Goal: Task Accomplishment & Management: Complete application form

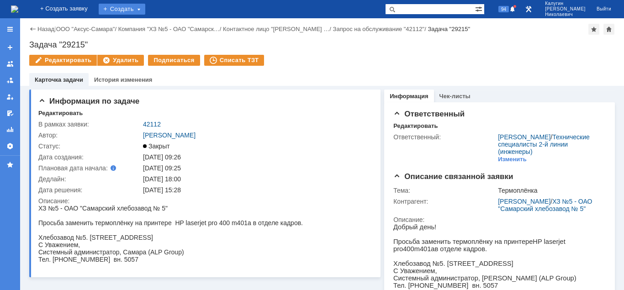
click at [144, 10] on div "Создать" at bounding box center [122, 9] width 47 height 11
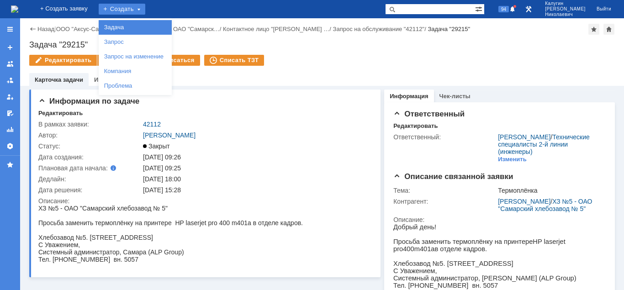
click at [144, 21] on div "Задача" at bounding box center [135, 27] width 73 height 15
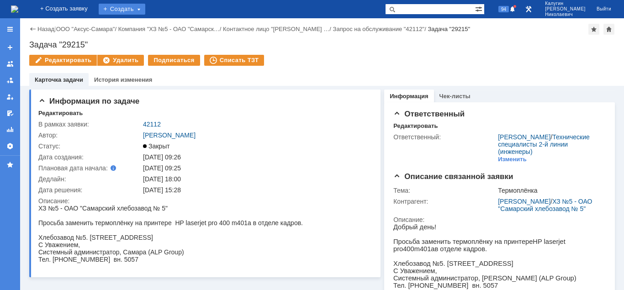
click at [145, 11] on div "Создать" at bounding box center [122, 9] width 47 height 11
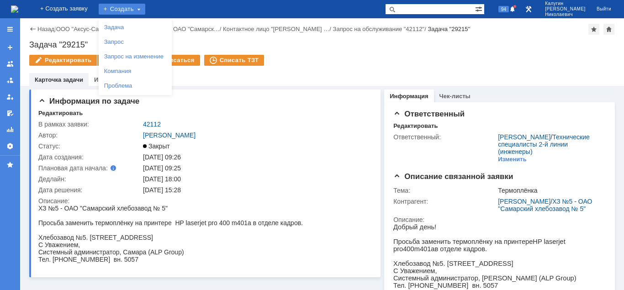
drag, startPoint x: 431, startPoint y: 11, endPoint x: 417, endPoint y: 11, distance: 13.7
click at [428, 11] on input "text" at bounding box center [430, 9] width 90 height 11
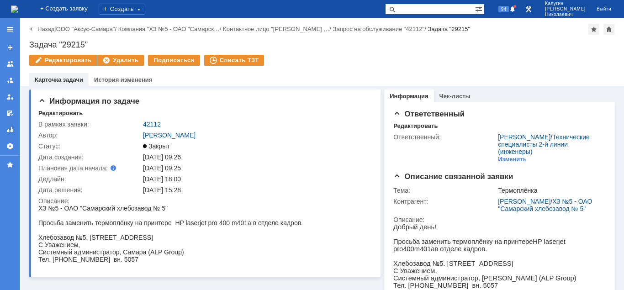
paste input "27259"
type input "27259"
click at [396, 11] on span at bounding box center [390, 9] width 11 height 11
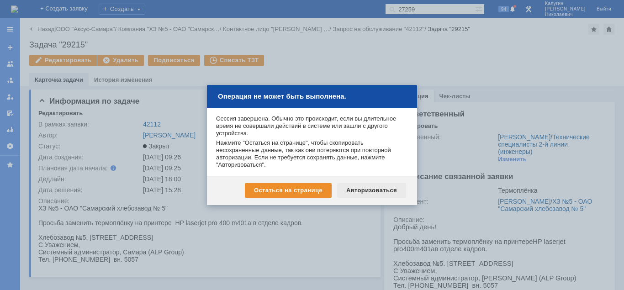
click at [364, 188] on div "Авторизоваться" at bounding box center [371, 190] width 69 height 15
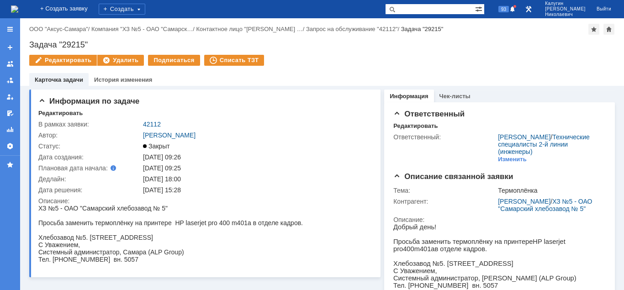
drag, startPoint x: 425, startPoint y: 6, endPoint x: 419, endPoint y: 6, distance: 6.4
click at [423, 6] on input "text" at bounding box center [430, 9] width 90 height 11
type input "27259"
click at [396, 9] on span at bounding box center [390, 9] width 11 height 11
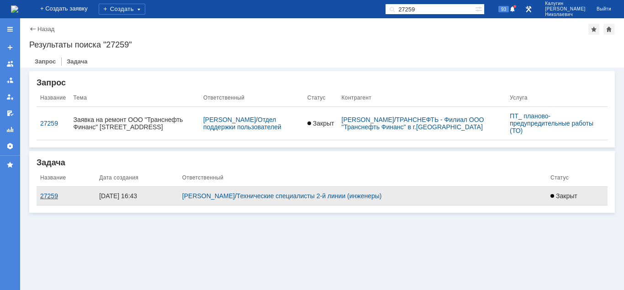
click at [47, 195] on div "27259" at bounding box center [66, 195] width 52 height 7
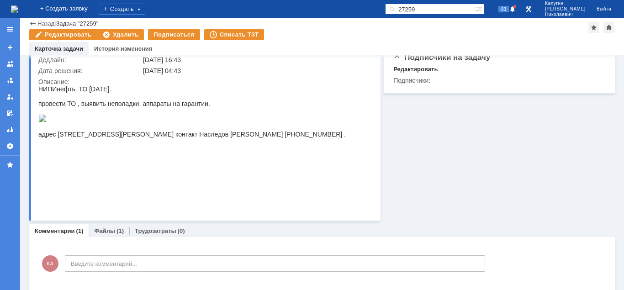
scroll to position [42, 0]
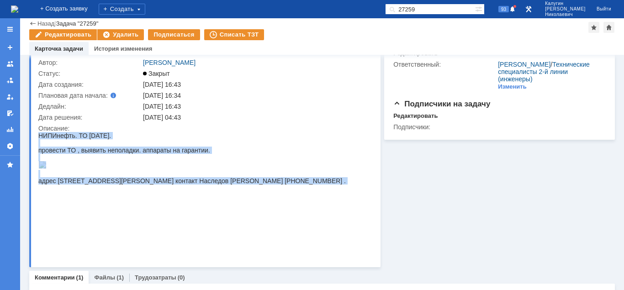
drag, startPoint x: 39, startPoint y: 135, endPoint x: 355, endPoint y: 232, distance: 331.2
click at [369, 192] on html "НИПИнефть. ТО май 2025. провести ТО , выявить неполадки. аппараты на гарантии. …" at bounding box center [203, 162] width 331 height 60
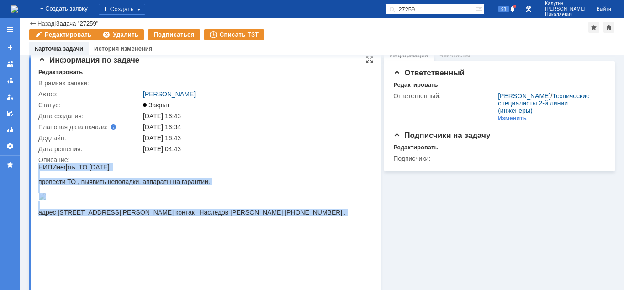
scroll to position [0, 0]
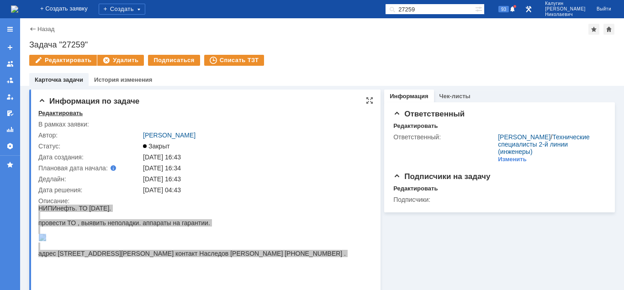
click at [61, 112] on div "Редактировать" at bounding box center [60, 113] width 44 height 7
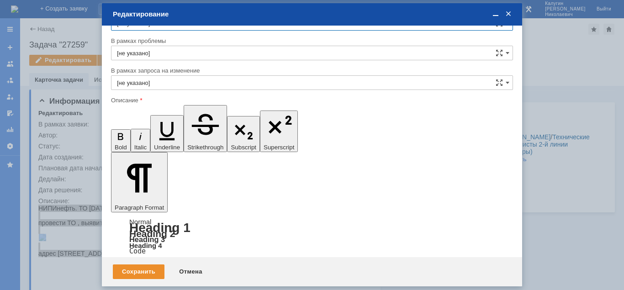
scroll to position [31, 0]
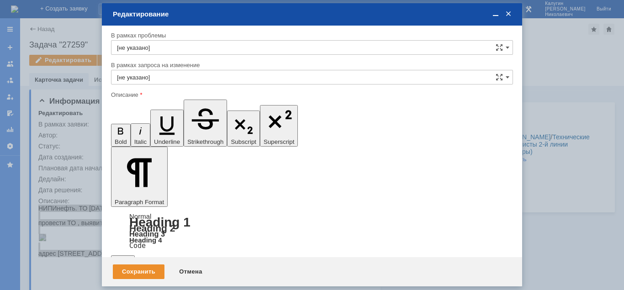
drag, startPoint x: 187, startPoint y: 2443, endPoint x: 451, endPoint y: 2509, distance: 272.7
copy body "НИПИнефть. ТО май 2025. провести ТО , выявить неполадки. аппараты на гарантии. …"
drag, startPoint x: 194, startPoint y: 274, endPoint x: 206, endPoint y: 193, distance: 81.7
click at [194, 273] on div "Отмена" at bounding box center [191, 271] width 42 height 15
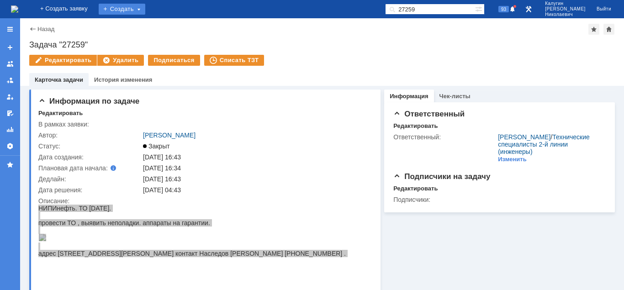
drag, startPoint x: 143, startPoint y: 9, endPoint x: 146, endPoint y: 17, distance: 8.2
click at [143, 10] on div "Создать" at bounding box center [122, 9] width 47 height 11
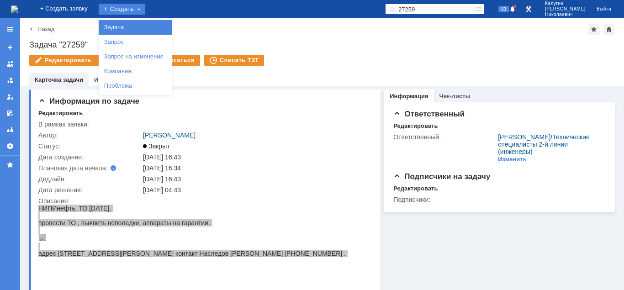
click at [147, 24] on link "Задача" at bounding box center [134, 27] width 69 height 11
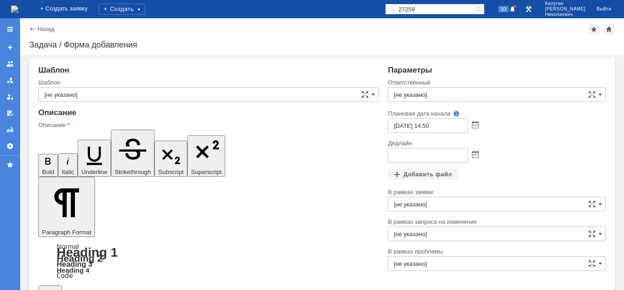
drag, startPoint x: 110, startPoint y: 2176, endPoint x: 99, endPoint y: 2176, distance: 10.5
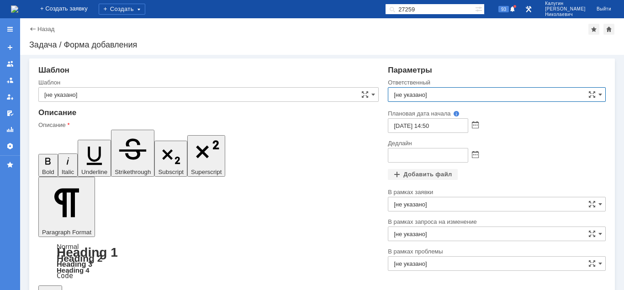
click at [448, 92] on input "[не указано]" at bounding box center [497, 94] width 218 height 15
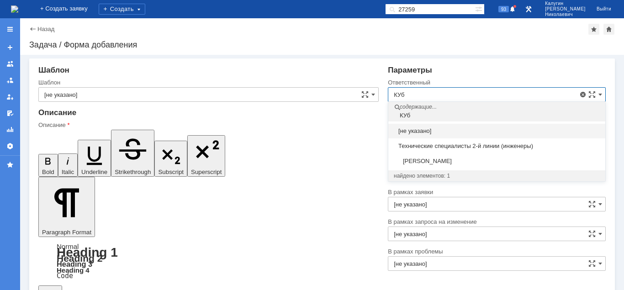
drag, startPoint x: 435, startPoint y: 160, endPoint x: 441, endPoint y: 160, distance: 5.9
click at [436, 160] on span "Кубышкин Александр Анатольевич" at bounding box center [497, 161] width 206 height 7
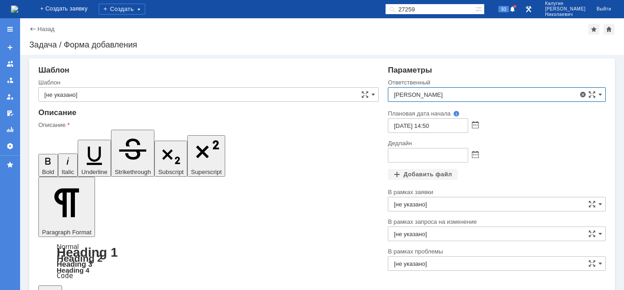
type input "Кубышкин Александр Анатольевич"
click at [477, 153] on span at bounding box center [475, 155] width 7 height 7
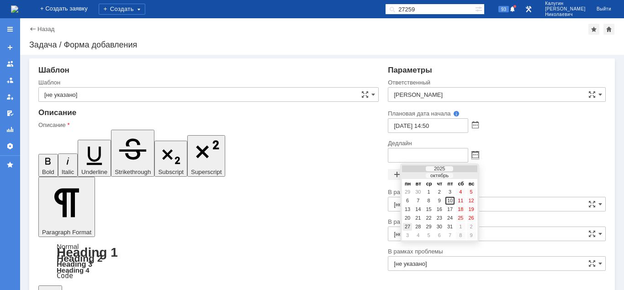
click at [407, 227] on div "27" at bounding box center [407, 227] width 9 height 8
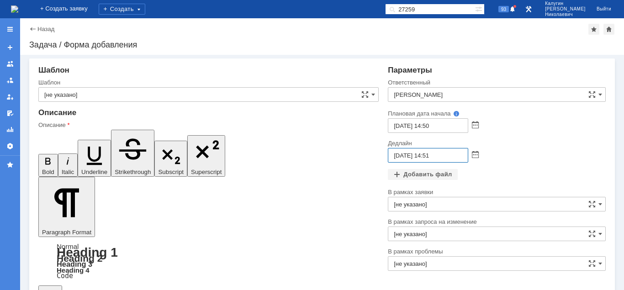
click at [428, 156] on input "27.10.2025 14:51" at bounding box center [428, 155] width 80 height 15
click at [435, 157] on input "27.10.2025 17:51" at bounding box center [428, 155] width 80 height 15
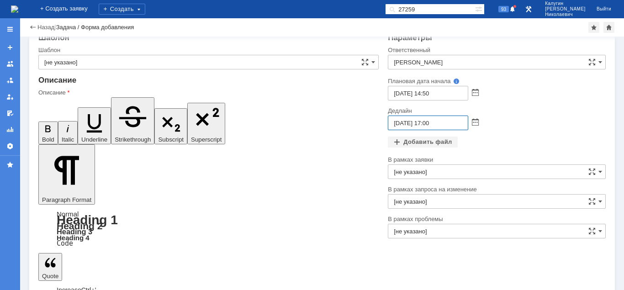
scroll to position [13, 0]
type input "27.10.2025 17:00"
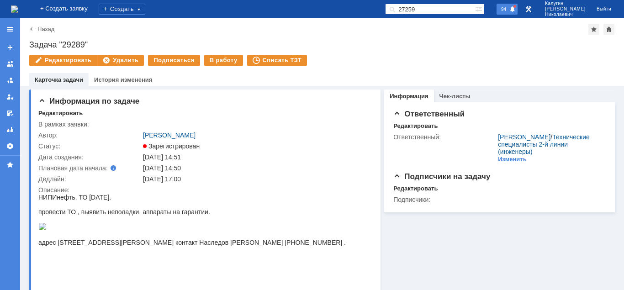
click at [516, 9] on span at bounding box center [512, 9] width 6 height 7
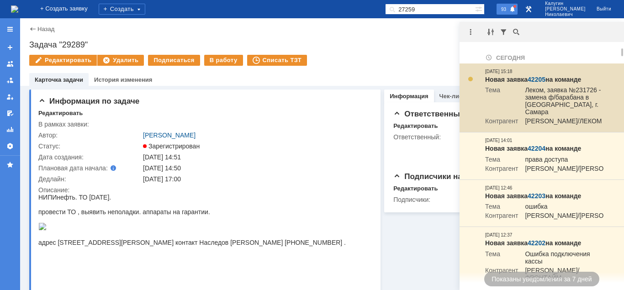
click at [536, 76] on link "42205" at bounding box center [536, 79] width 18 height 7
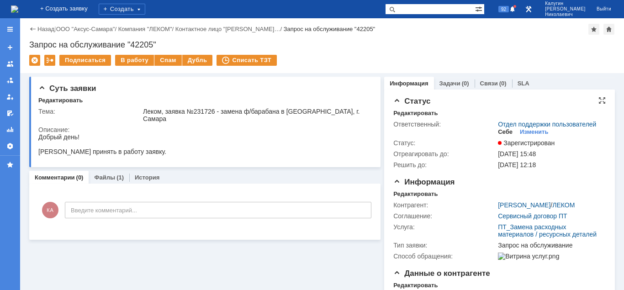
click at [501, 132] on div "Себе" at bounding box center [505, 131] width 15 height 7
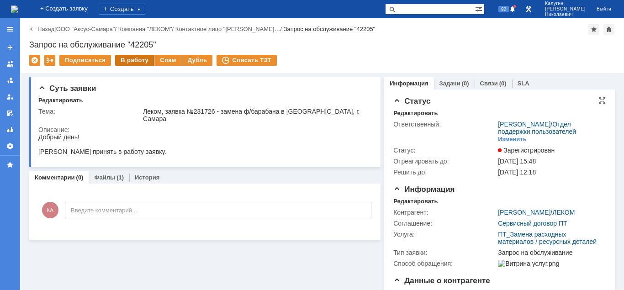
click at [140, 62] on div "В работу" at bounding box center [134, 60] width 39 height 11
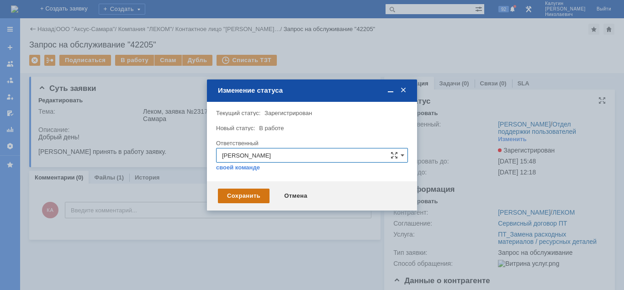
click at [256, 194] on div "Сохранить" at bounding box center [244, 196] width 52 height 15
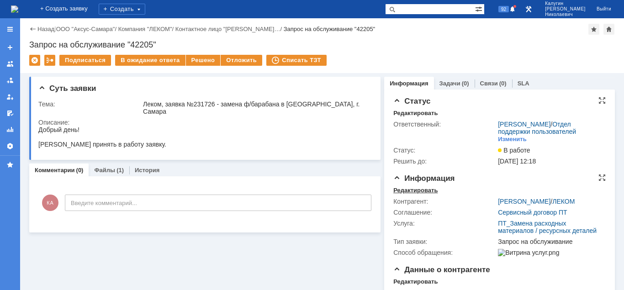
click at [414, 190] on div "Редактировать" at bounding box center [415, 190] width 44 height 7
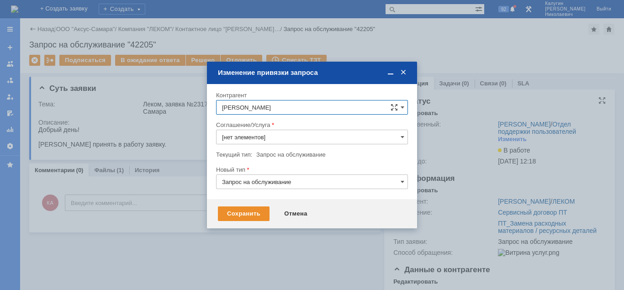
type input "ПТ_Замена расходных материалов / ресурсных деталей"
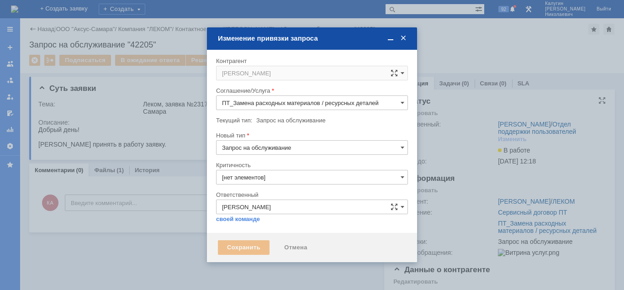
type input "3. Низкая"
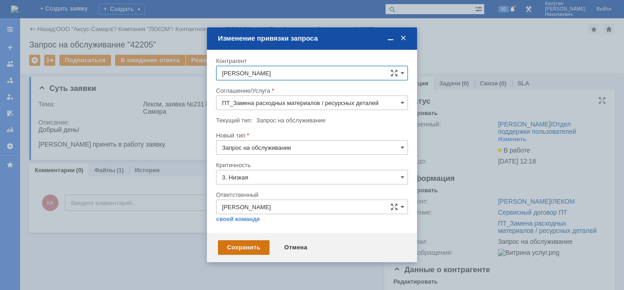
click at [253, 248] on div "Сохранить" at bounding box center [244, 247] width 52 height 15
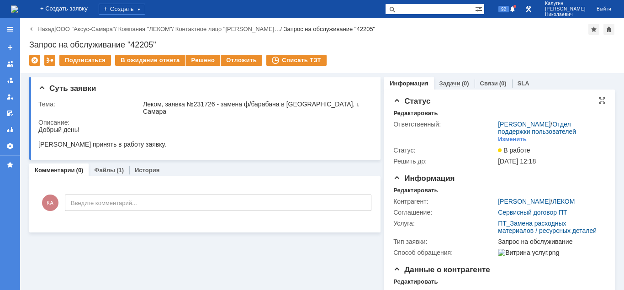
click at [446, 82] on link "Задачи" at bounding box center [449, 83] width 21 height 7
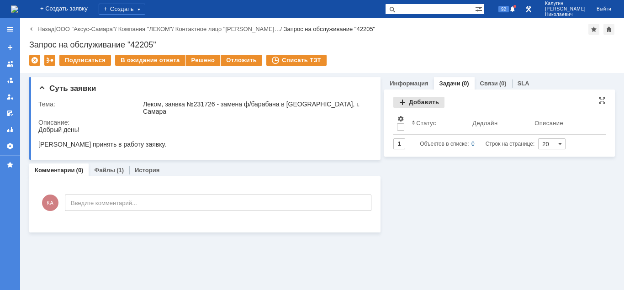
click at [419, 104] on div "Добавить" at bounding box center [418, 102] width 51 height 11
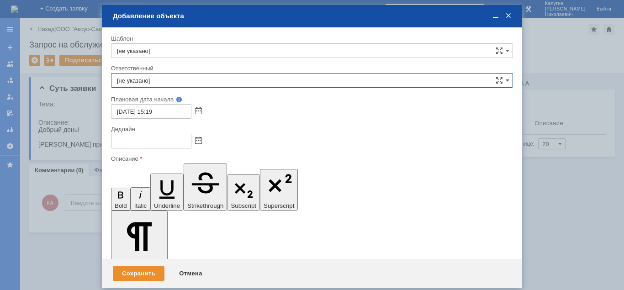
click at [223, 85] on input "[не указано]" at bounding box center [312, 80] width 402 height 15
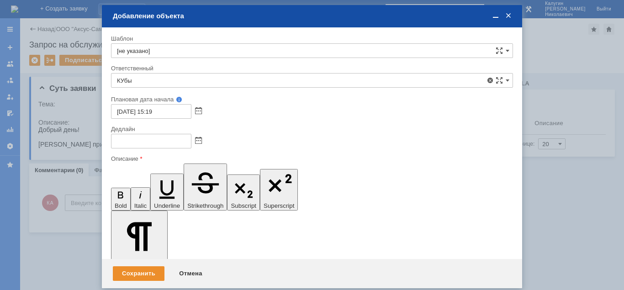
drag, startPoint x: 205, startPoint y: 148, endPoint x: 240, endPoint y: 172, distance: 42.6
click at [205, 148] on span "Кубышкин Александр Анатольевич" at bounding box center [312, 146] width 390 height 7
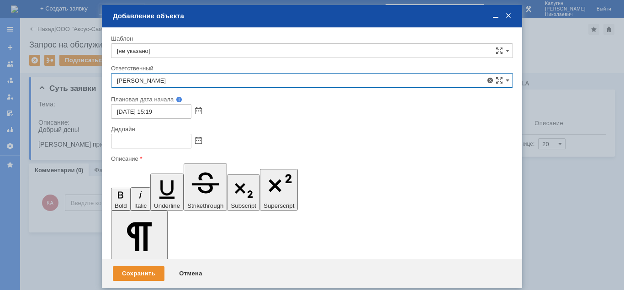
type input "Кубышкин Александр Анатольевич"
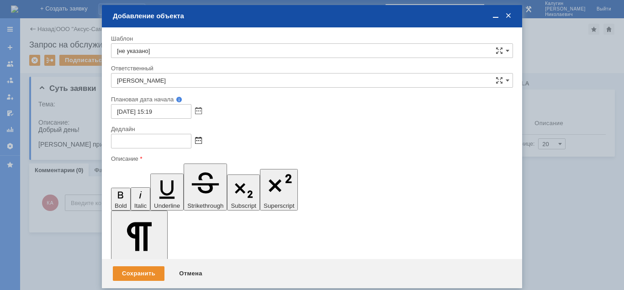
click at [198, 142] on span at bounding box center [198, 140] width 7 height 7
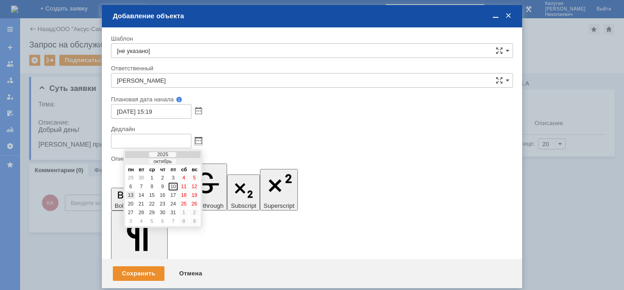
click at [132, 193] on div "13" at bounding box center [130, 195] width 9 height 8
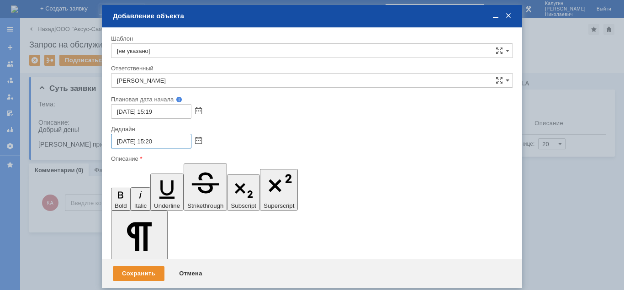
click at [152, 140] on input "13.10.2025 15:20" at bounding box center [151, 141] width 80 height 15
type input "13.10.2025 17:20"
drag, startPoint x: 148, startPoint y: 2456, endPoint x: 152, endPoint y: 2459, distance: 5.3
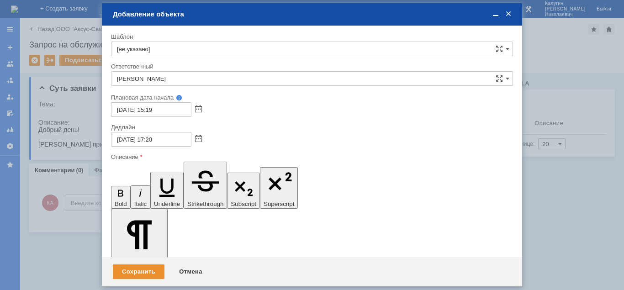
scroll to position [254, 0]
click at [149, 273] on div "Сохранить" at bounding box center [139, 271] width 52 height 15
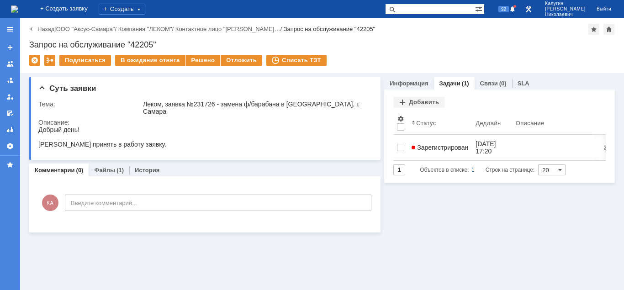
scroll to position [0, 0]
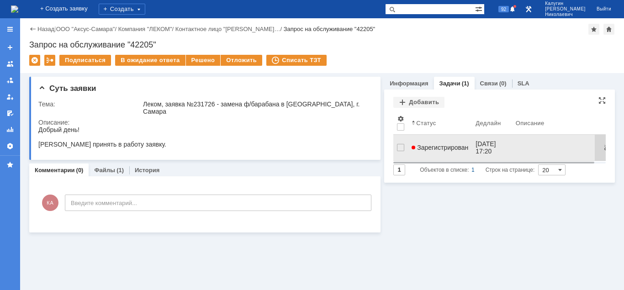
click at [431, 144] on span "Зарегистрирован" at bounding box center [439, 147] width 57 height 7
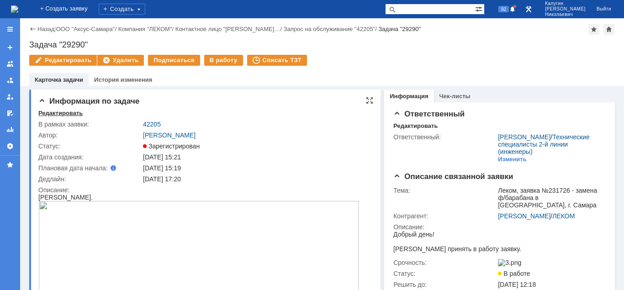
click at [67, 116] on div "Редактировать" at bounding box center [60, 113] width 44 height 7
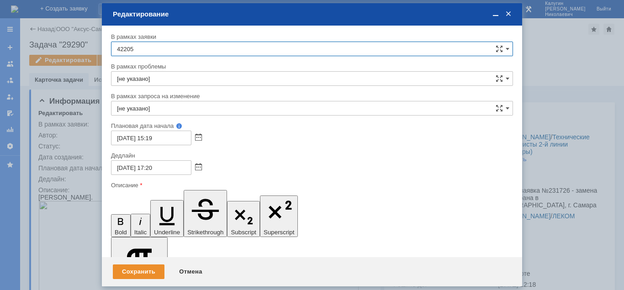
scroll to position [93, 0]
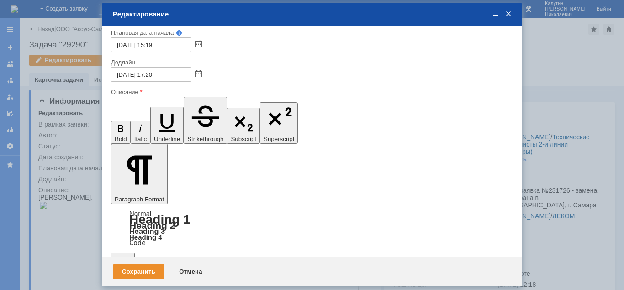
click at [144, 273] on div "Сохранить" at bounding box center [139, 271] width 52 height 15
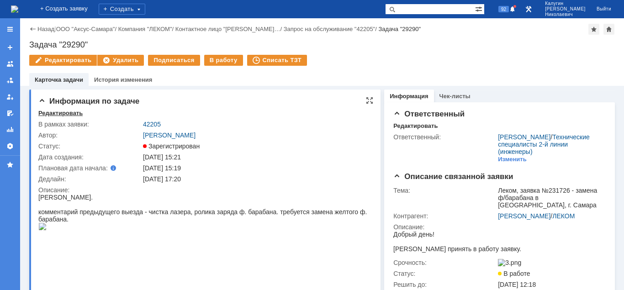
click at [64, 113] on div "Редактировать" at bounding box center [60, 113] width 44 height 7
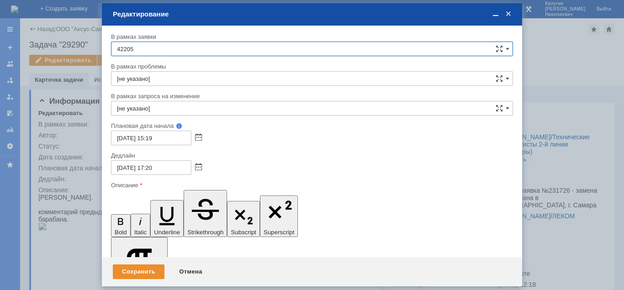
scroll to position [94, 0]
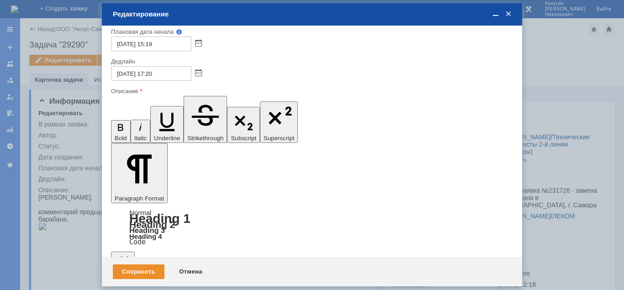
click at [127, 273] on div "Сохранить" at bounding box center [139, 271] width 52 height 15
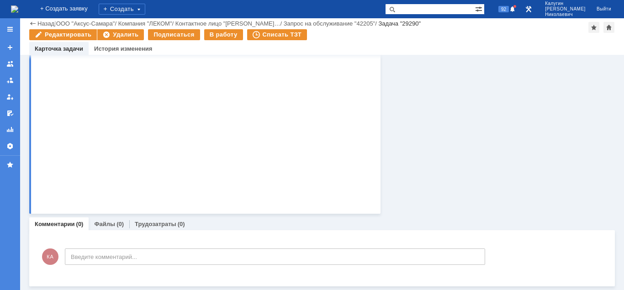
scroll to position [304, 0]
click at [111, 222] on link "Файлы" at bounding box center [104, 224] width 21 height 7
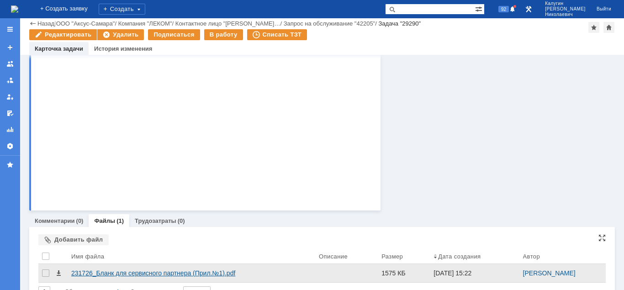
scroll to position [325, 0]
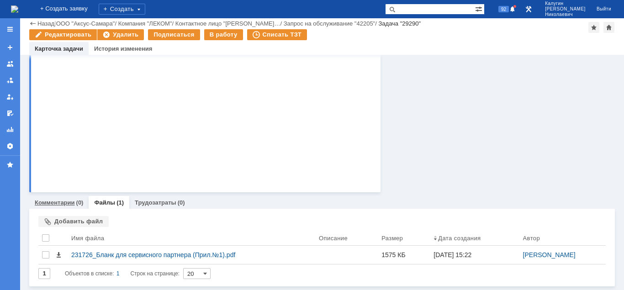
click at [76, 200] on div "(0)" at bounding box center [79, 202] width 7 height 7
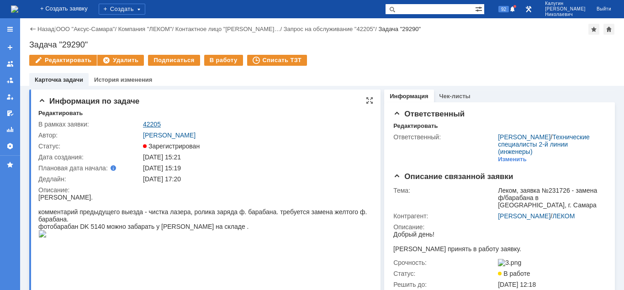
click at [152, 121] on link "42205" at bounding box center [152, 124] width 18 height 7
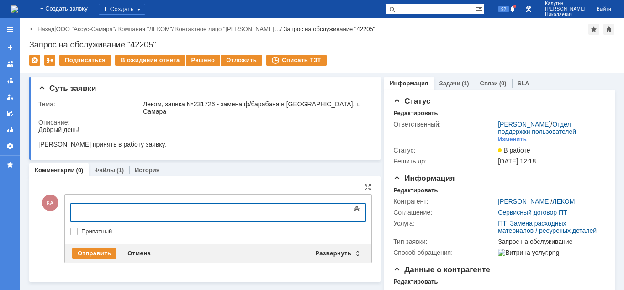
drag, startPoint x: 158, startPoint y: 417, endPoint x: 92, endPoint y: 217, distance: 210.7
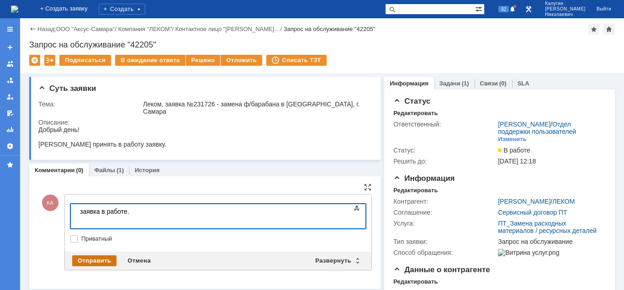
click at [90, 255] on div "Отправить" at bounding box center [94, 260] width 44 height 11
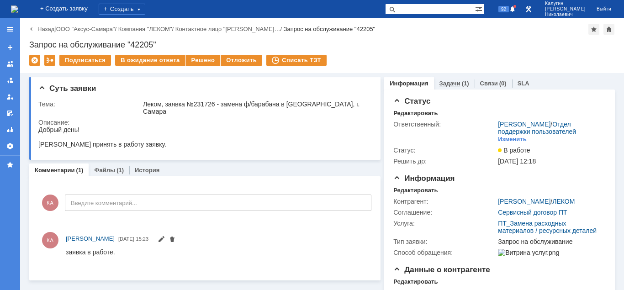
click at [450, 84] on link "Задачи" at bounding box center [449, 83] width 21 height 7
